Goal: Information Seeking & Learning: Learn about a topic

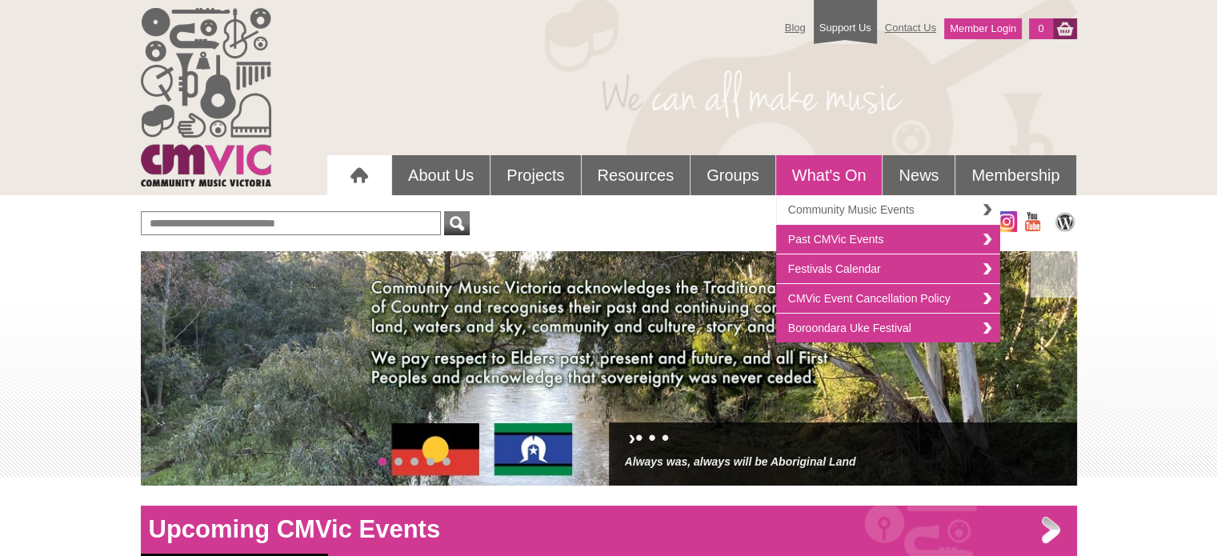
click at [848, 202] on link "Community Music Events" at bounding box center [888, 210] width 224 height 30
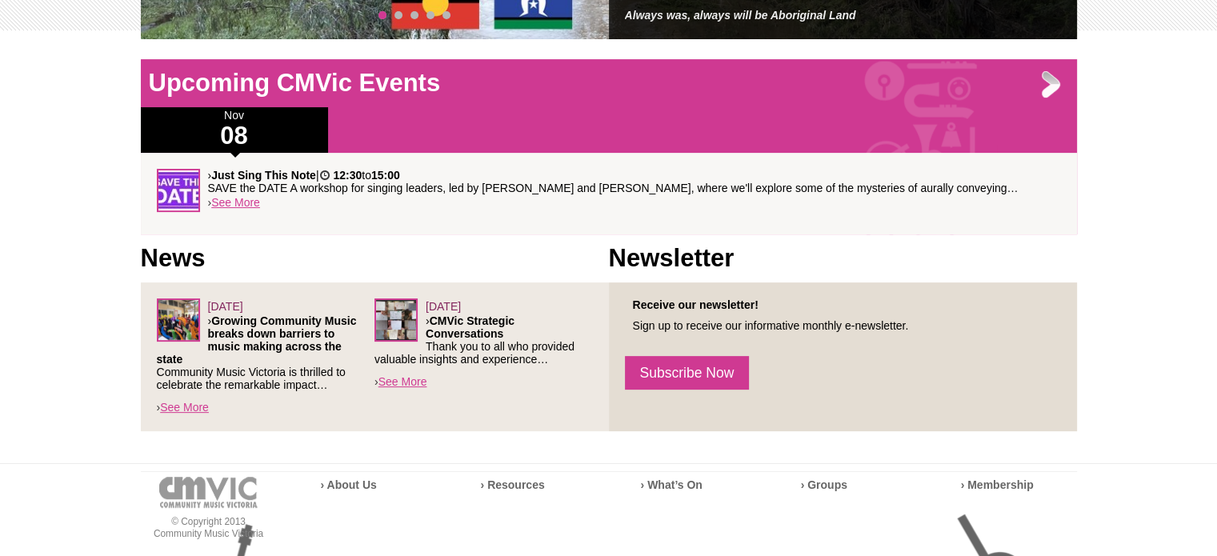
scroll to position [480, 0]
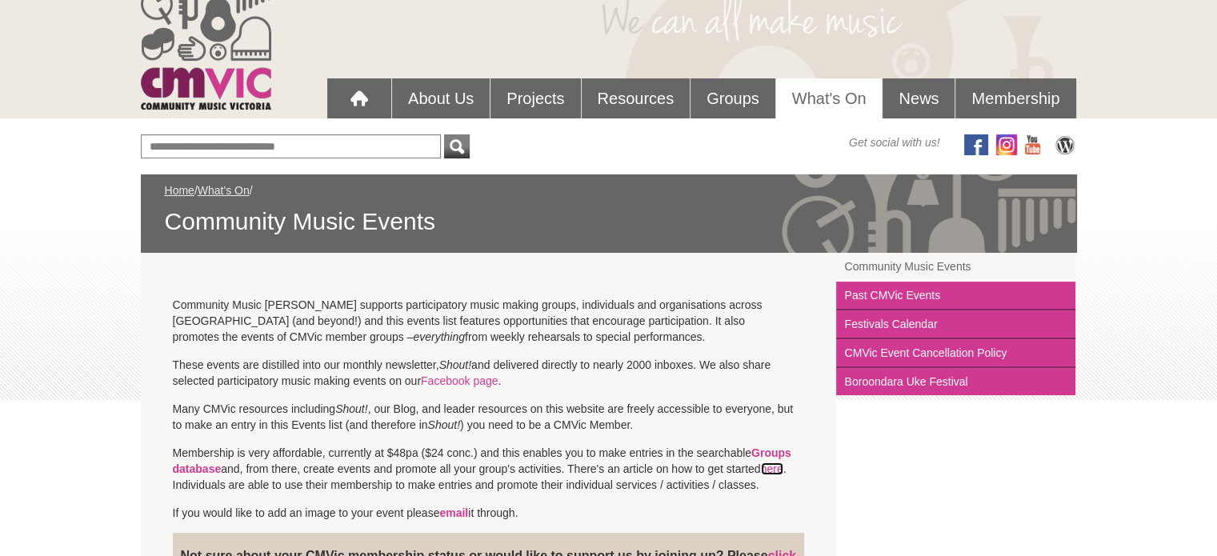
scroll to position [74, 0]
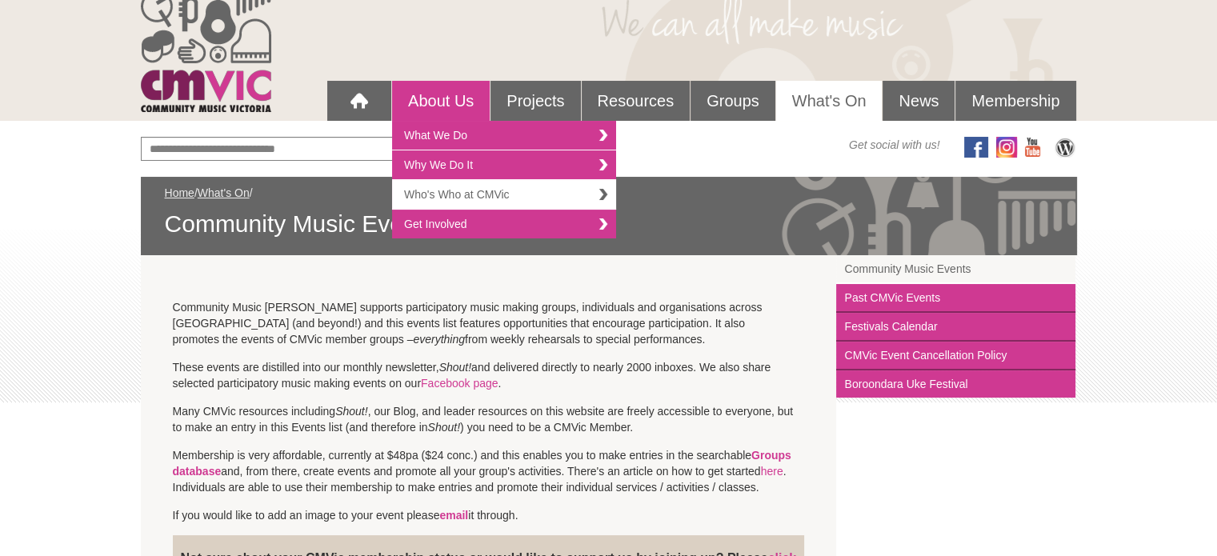
click at [467, 190] on link "Who's Who at CMVic" at bounding box center [504, 195] width 224 height 30
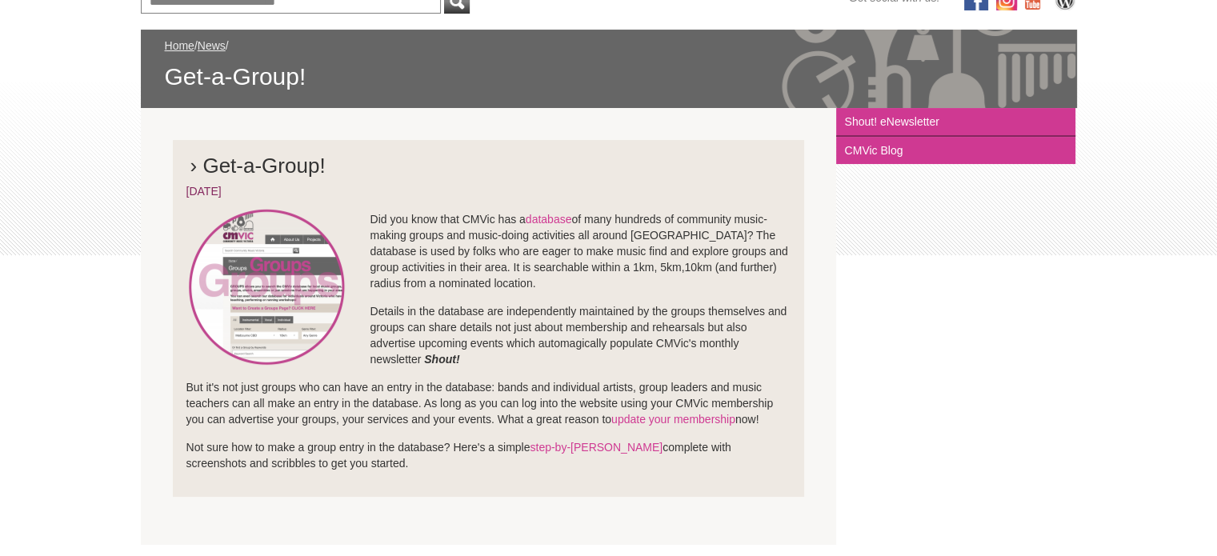
scroll to position [320, 0]
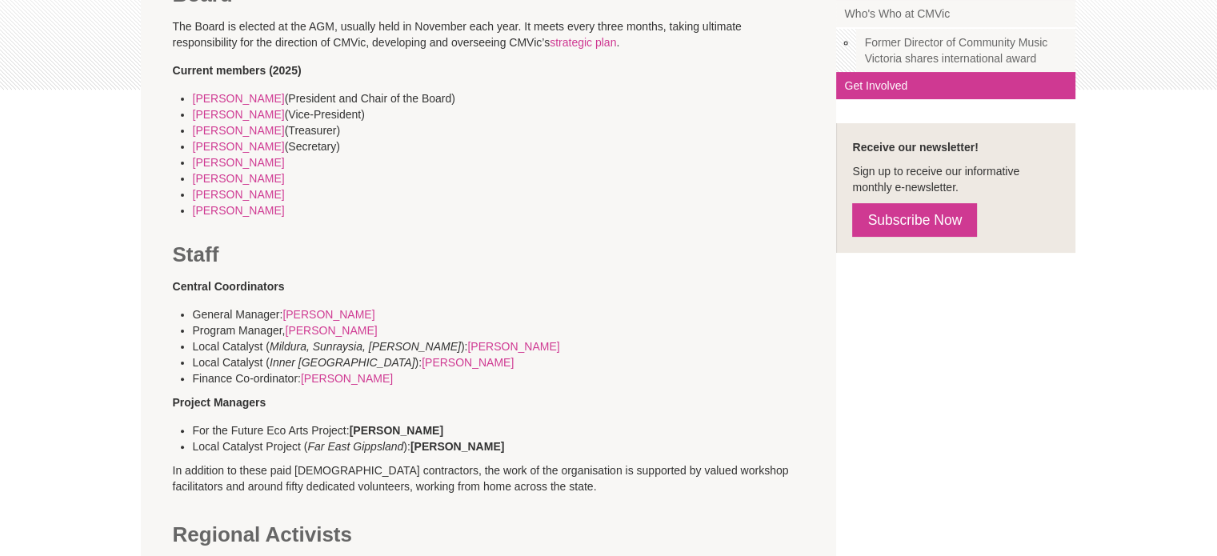
scroll to position [400, 0]
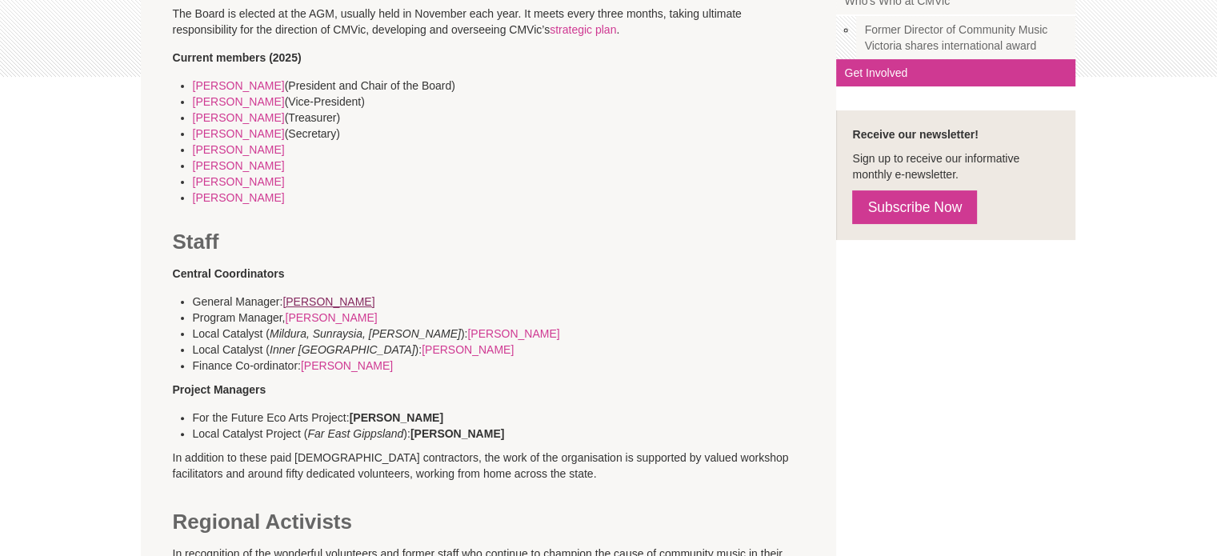
click at [309, 301] on link "Craig Barrie" at bounding box center [328, 301] width 92 height 13
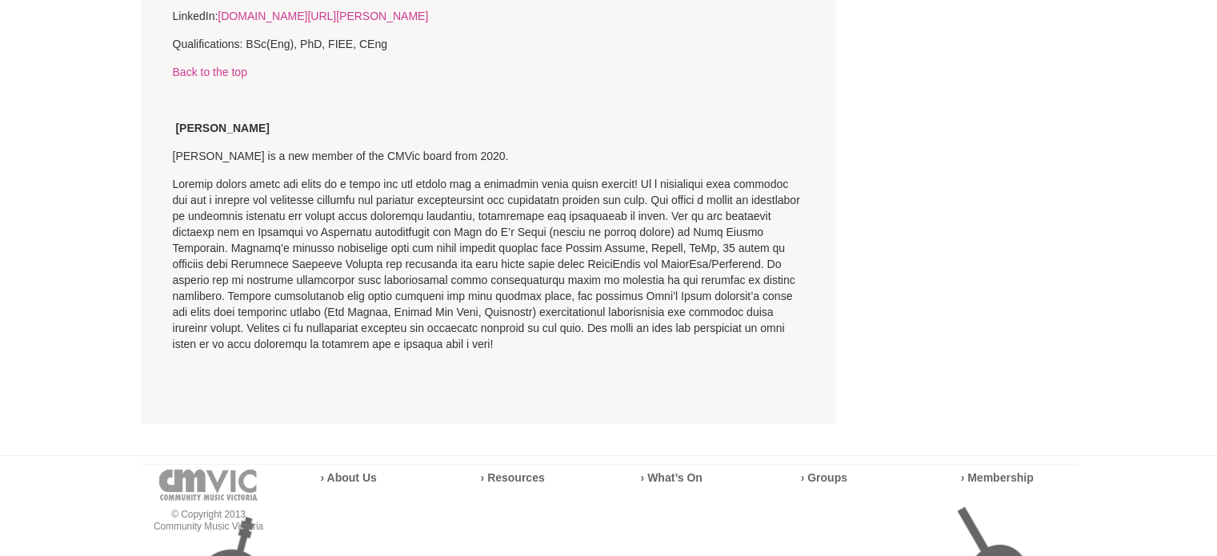
scroll to position [4853, 0]
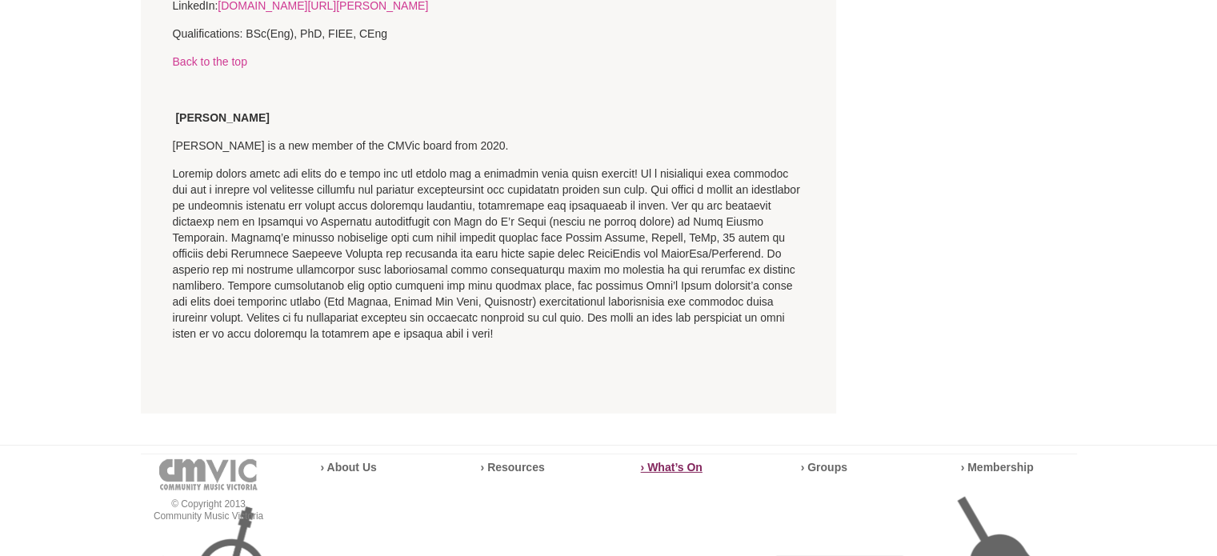
click at [679, 461] on strong "› What’s On" at bounding box center [672, 467] width 62 height 13
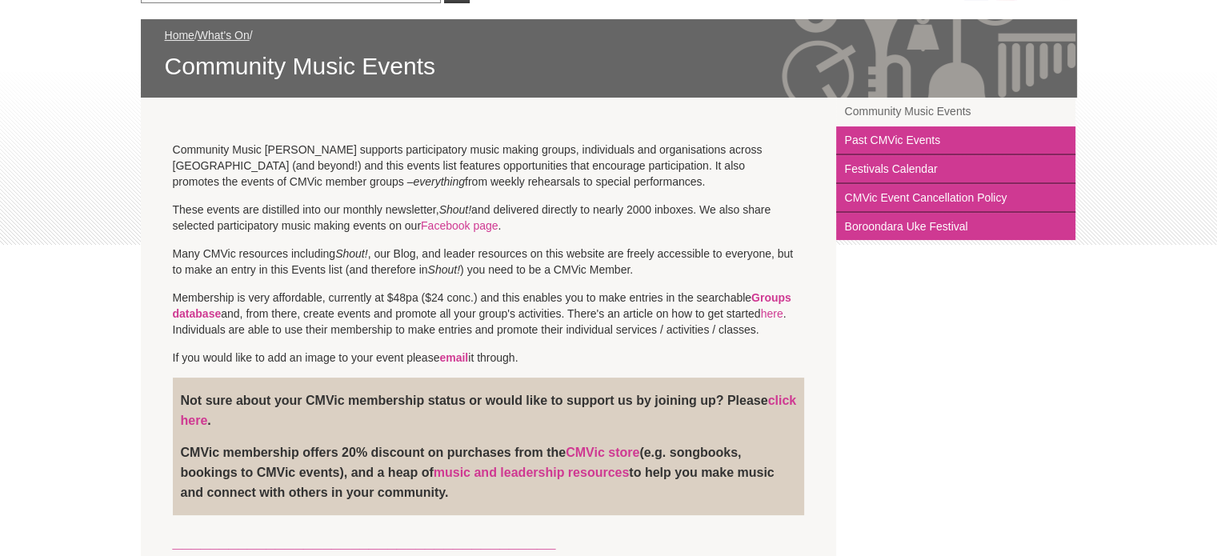
scroll to position [240, 0]
